Goal: Task Accomplishment & Management: Use online tool/utility

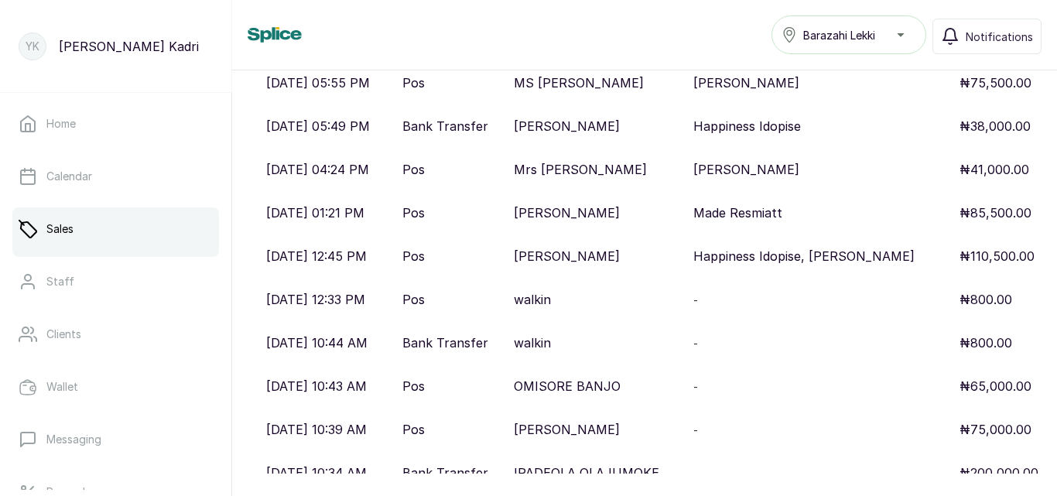
scroll to position [549, 0]
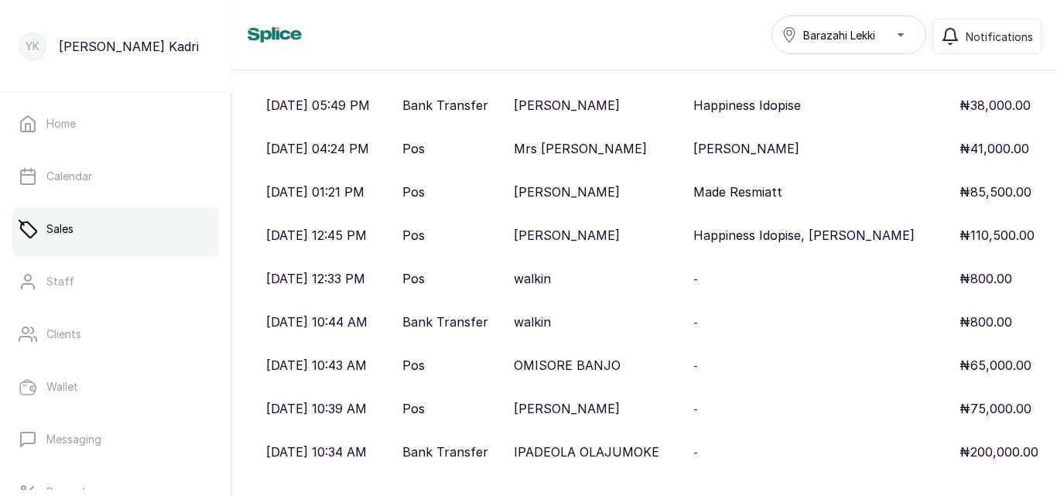
click at [551, 323] on p "walkin" at bounding box center [532, 322] width 37 height 19
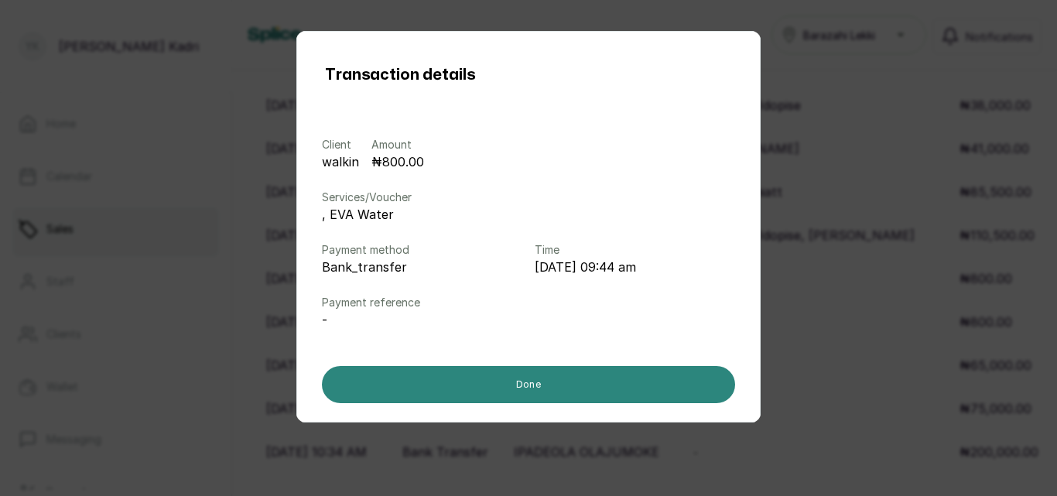
click at [518, 379] on button "Done" at bounding box center [528, 384] width 413 height 37
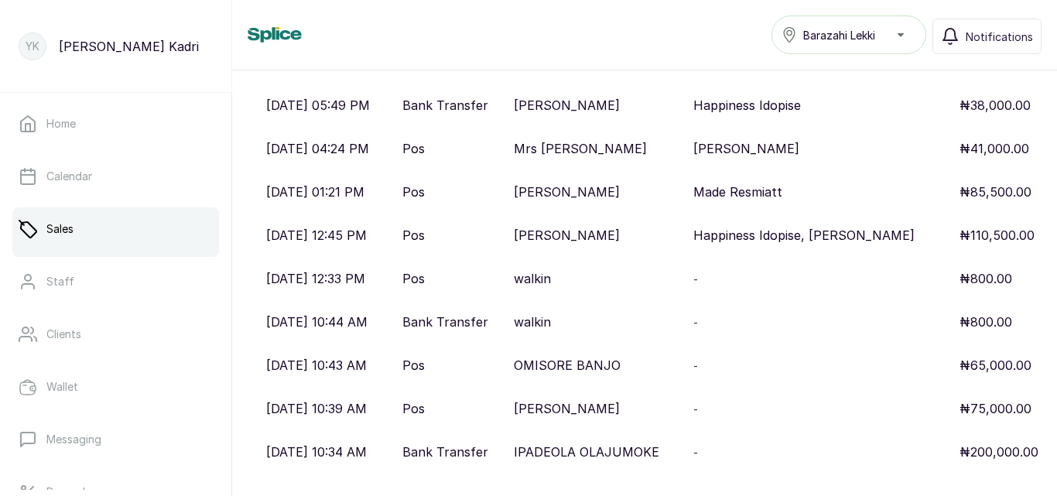
click at [659, 450] on p "IPADEOLA OLAJUMOKE" at bounding box center [586, 452] width 145 height 19
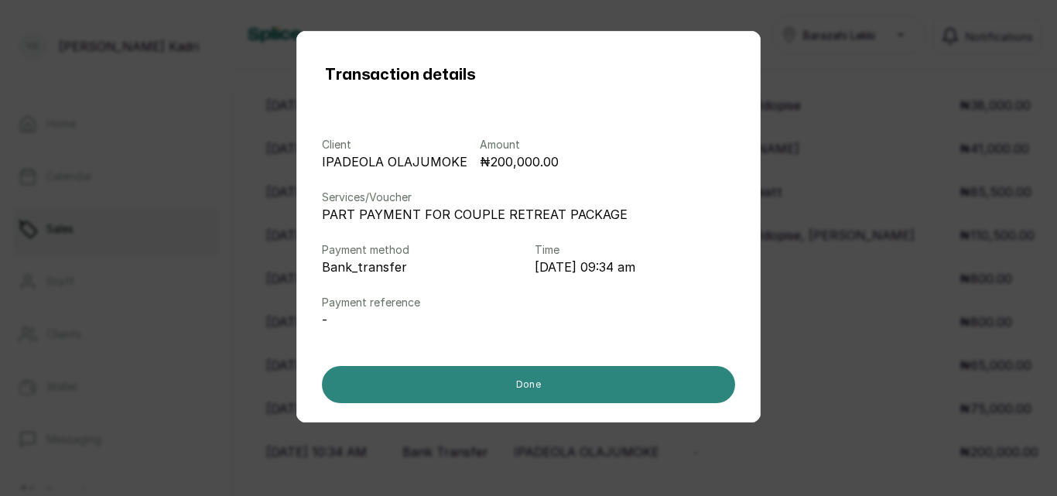
click at [636, 393] on button "Done" at bounding box center [528, 384] width 413 height 37
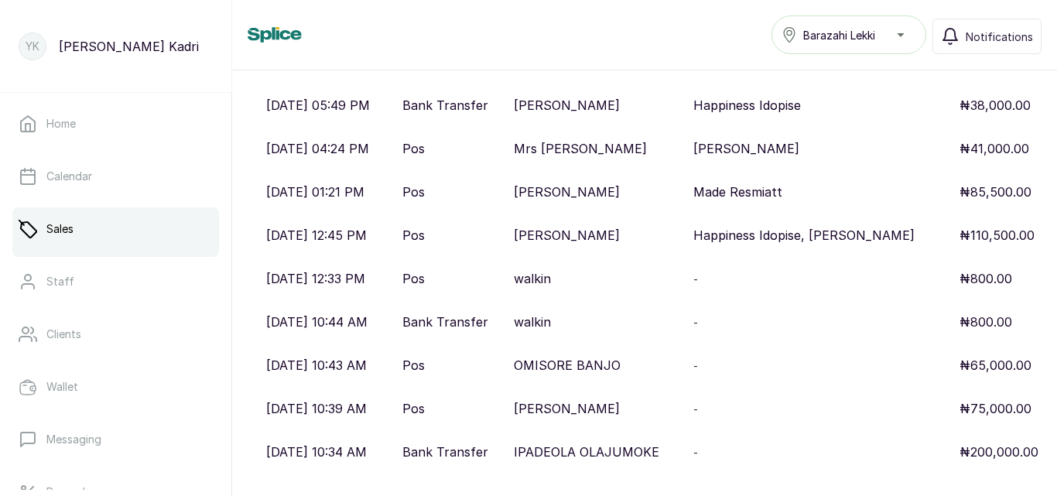
click at [611, 412] on p "[PERSON_NAME]" at bounding box center [567, 408] width 106 height 19
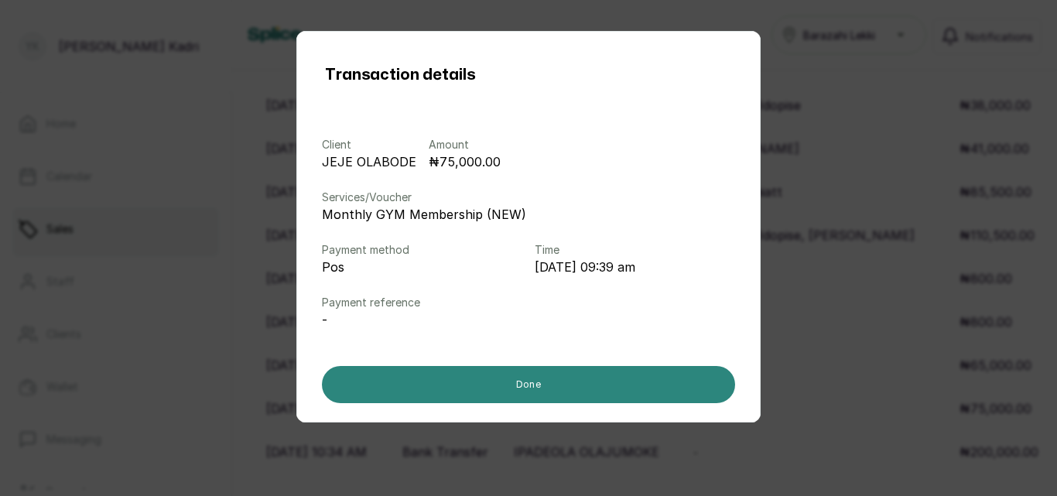
click at [610, 397] on button "Done" at bounding box center [528, 384] width 413 height 37
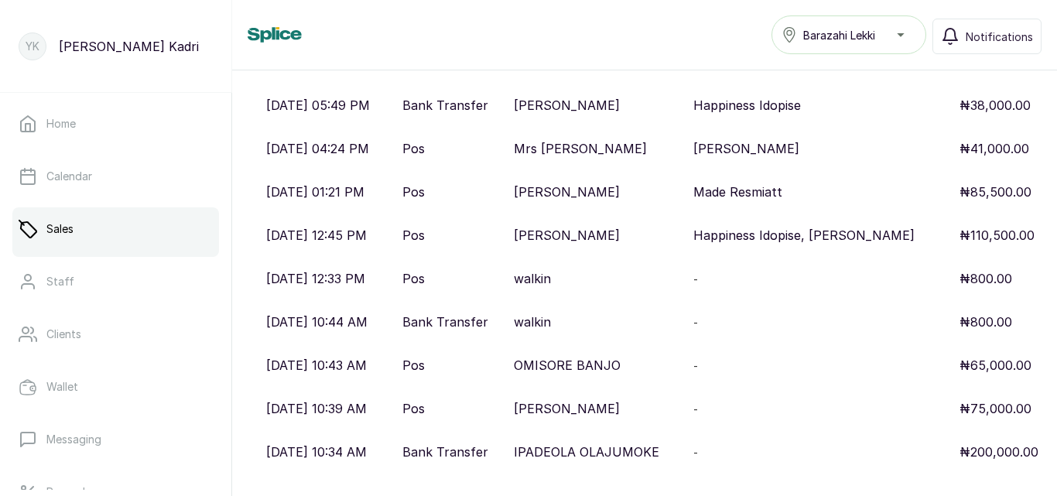
click at [597, 368] on p "OMISORE BANJO" at bounding box center [567, 365] width 107 height 19
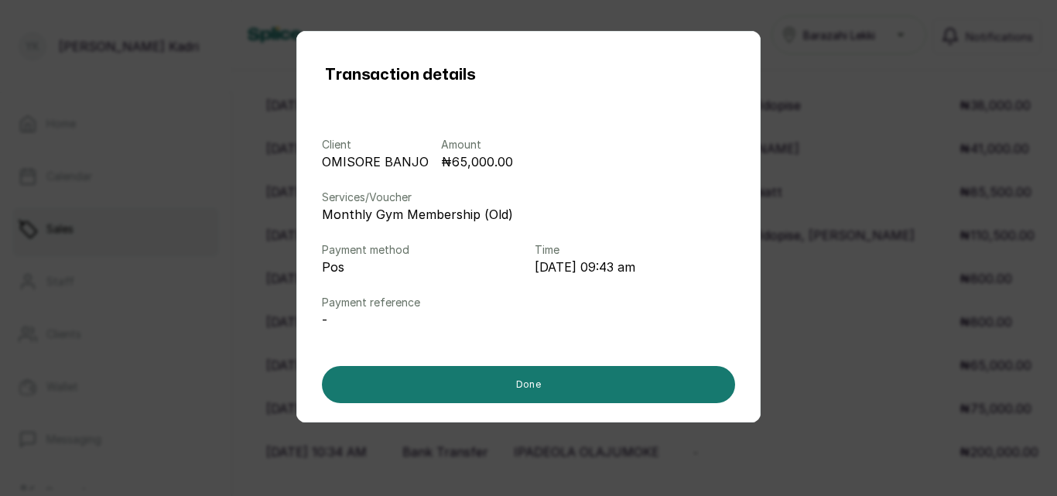
click at [597, 368] on button "Done" at bounding box center [528, 384] width 413 height 37
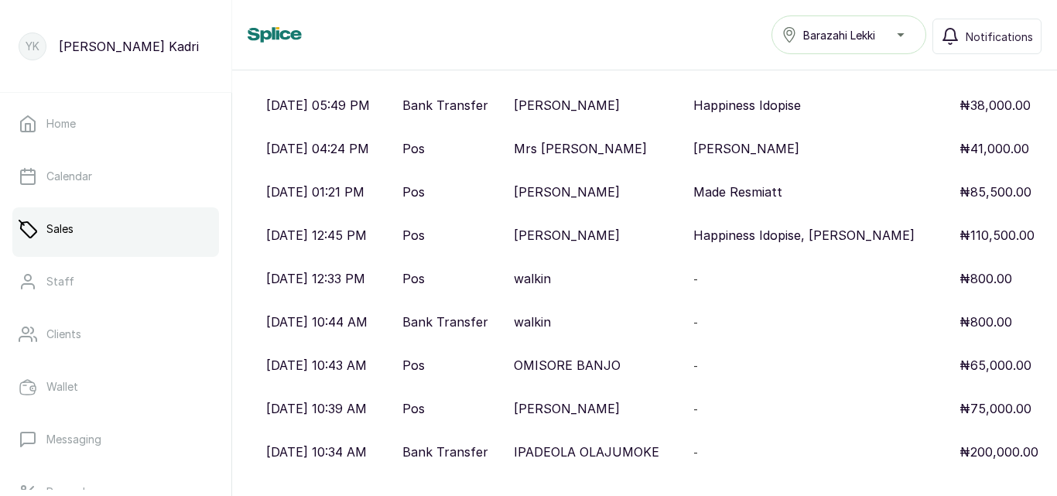
click at [597, 368] on p "OMISORE BANJO" at bounding box center [567, 365] width 107 height 19
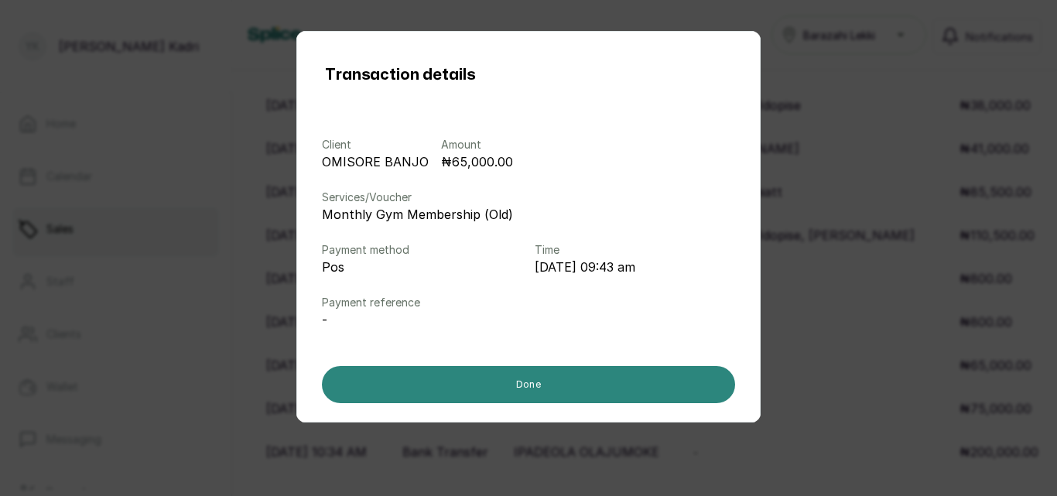
click at [583, 368] on button "Done" at bounding box center [528, 384] width 413 height 37
